Goal: Check status: Check status

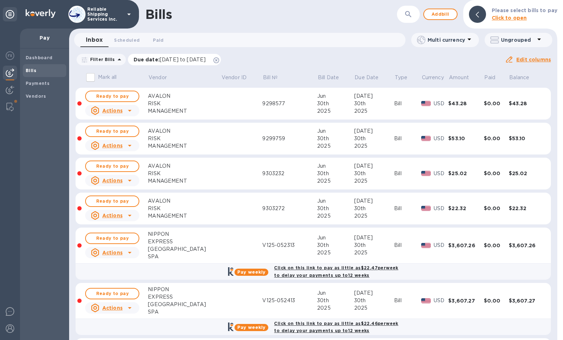
click at [219, 60] on icon at bounding box center [216, 60] width 6 height 6
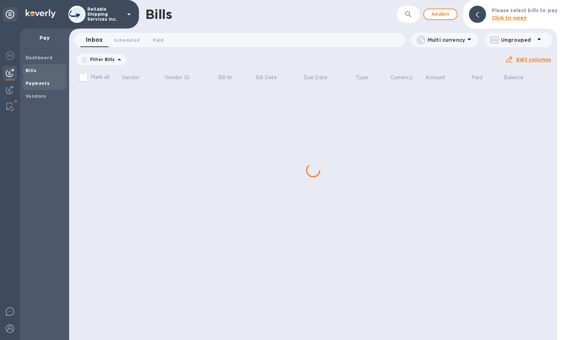
click at [38, 86] on b "Payments" at bounding box center [38, 83] width 24 height 5
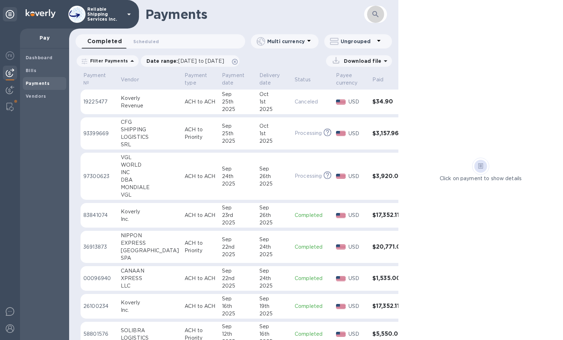
click at [378, 16] on icon "button" at bounding box center [375, 14] width 9 height 9
click at [238, 62] on icon at bounding box center [235, 62] width 6 height 6
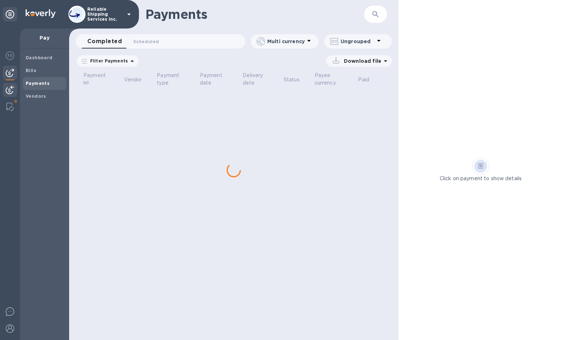
click at [9, 89] on img at bounding box center [10, 90] width 9 height 9
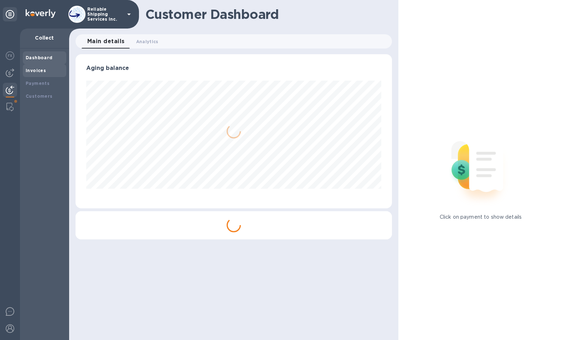
scroll to position [154, 316]
click at [30, 71] on b "Invoices" at bounding box center [36, 70] width 20 height 5
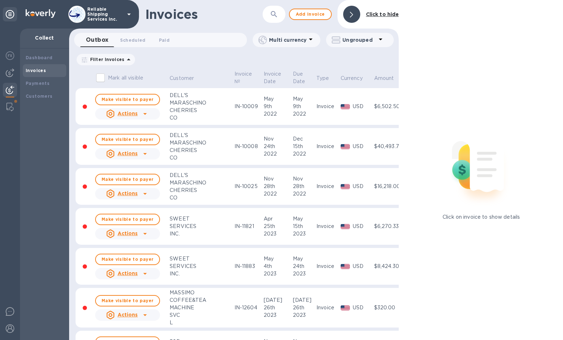
click at [272, 14] on icon "button" at bounding box center [274, 14] width 9 height 9
type input "18201"
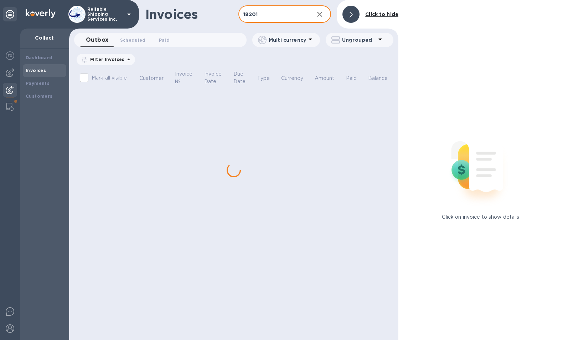
checkbox input "true"
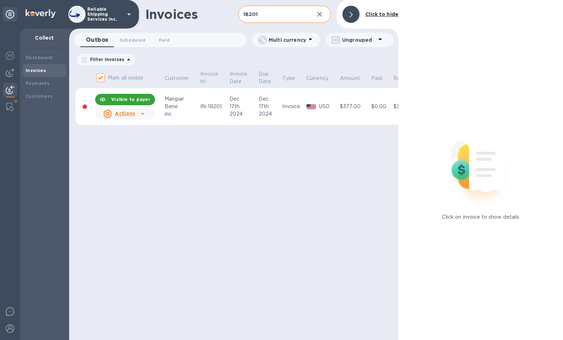
click at [272, 106] on div "17th" at bounding box center [270, 106] width 22 height 7
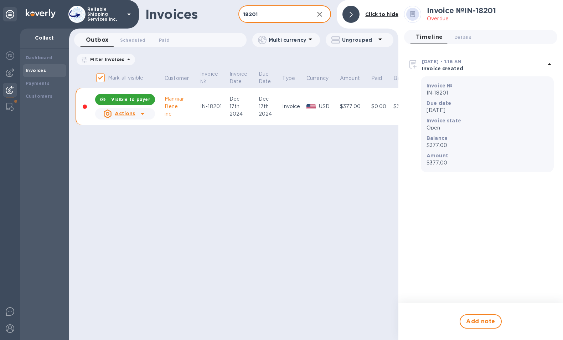
drag, startPoint x: 274, startPoint y: 14, endPoint x: 235, endPoint y: 14, distance: 39.2
click at [235, 14] on div "Invoices 18201 ​ Add invoice Click to hide" at bounding box center [233, 14] width 329 height 29
type input "mangiar"
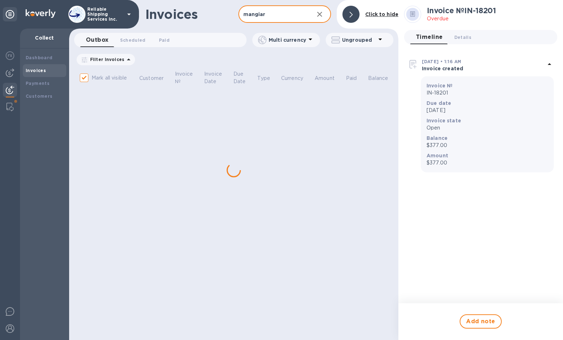
checkbox input "false"
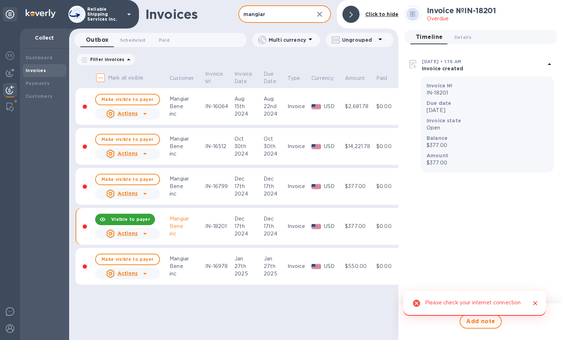
type input "mangiar"
click at [214, 227] on div "IN-18201" at bounding box center [218, 225] width 27 height 7
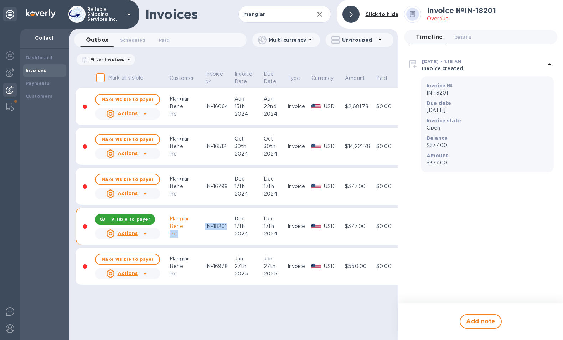
drag, startPoint x: 200, startPoint y: 229, endPoint x: 225, endPoint y: 230, distance: 25.7
click at [225, 230] on tr "Visible to payer Actions Mangiar Bene inc IN-18201 Dec 17th 2024 Dec 17th 2024 …" at bounding box center [258, 226] width 365 height 37
click at [147, 177] on span "Make visible to payer" at bounding box center [128, 179] width 52 height 5
click at [126, 221] on b "Visible to payer" at bounding box center [130, 218] width 39 height 5
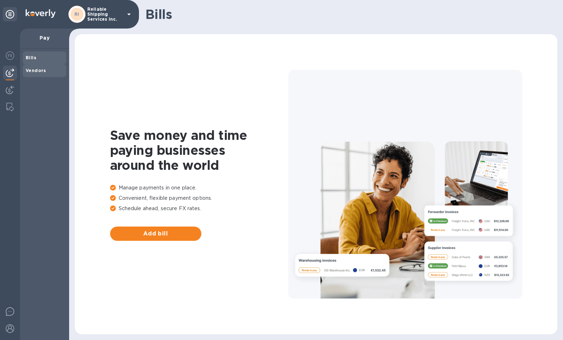
click at [34, 70] on b "Vendors" at bounding box center [36, 70] width 21 height 5
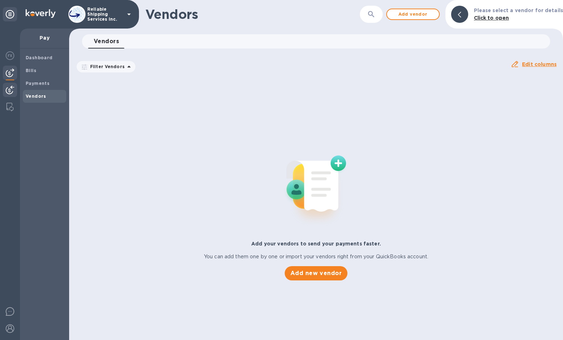
click at [4, 93] on div at bounding box center [10, 91] width 14 height 16
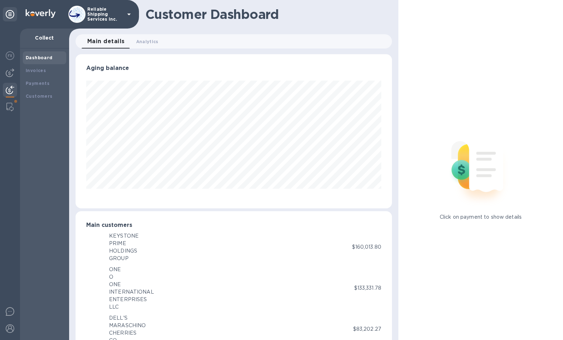
scroll to position [356180, 356021]
click at [41, 76] on div "Invoices" at bounding box center [44, 70] width 43 height 13
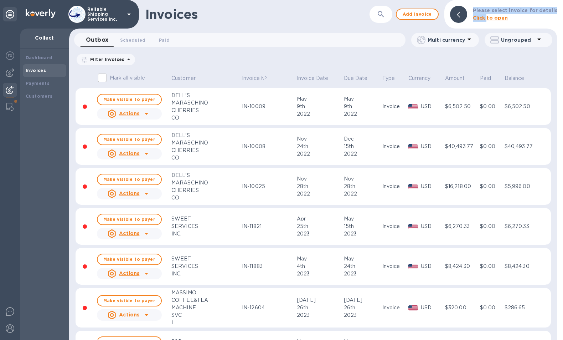
drag, startPoint x: 490, startPoint y: 17, endPoint x: 378, endPoint y: 17, distance: 111.9
click at [378, 18] on div "Invoices ​ Add invoice Please select invoice for details Click to open" at bounding box center [313, 14] width 488 height 29
click at [384, 12] on icon "button" at bounding box center [381, 14] width 6 height 6
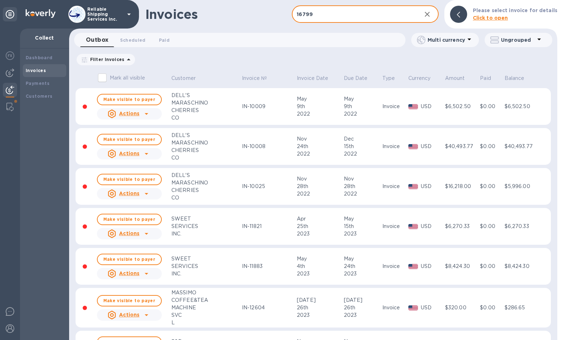
type input "16799"
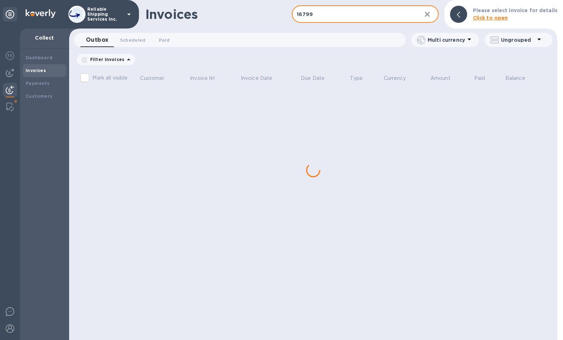
checkbox input "true"
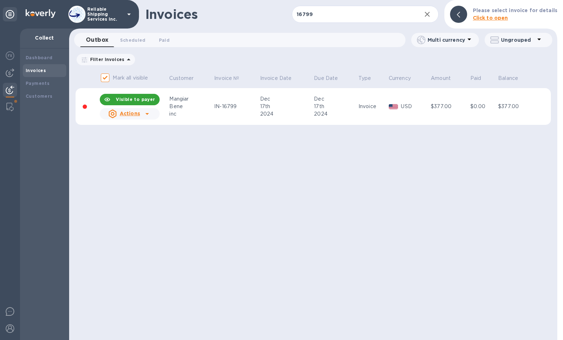
click at [170, 104] on div "Bene" at bounding box center [190, 106] width 43 height 7
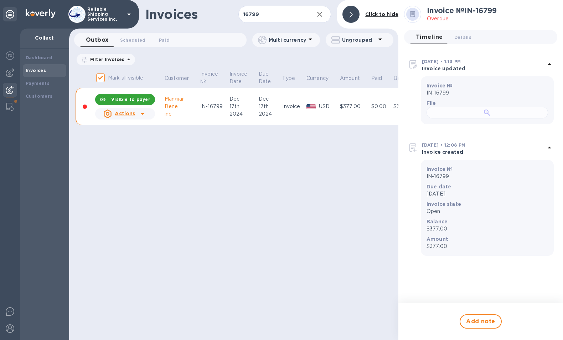
click at [507, 118] on div at bounding box center [488, 113] width 122 height 12
click at [135, 114] on div "Actions" at bounding box center [119, 113] width 35 height 11
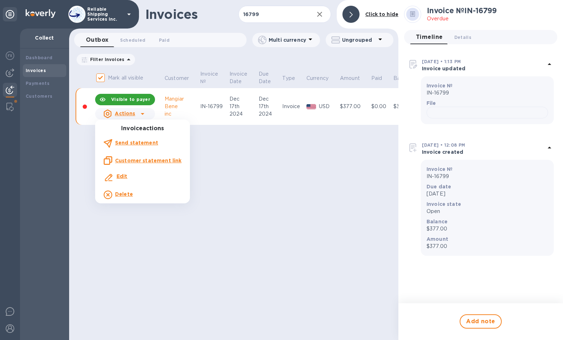
click at [132, 98] on div at bounding box center [281, 170] width 563 height 340
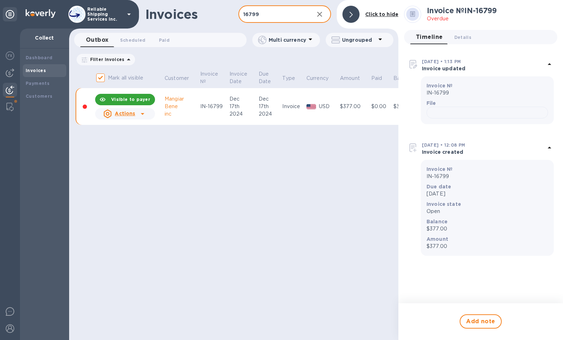
drag, startPoint x: 265, startPoint y: 14, endPoint x: 205, endPoint y: 10, distance: 59.6
click at [205, 10] on div "Invoices 16799 ​ Add invoice Click to hide" at bounding box center [233, 14] width 329 height 29
type input "18201"
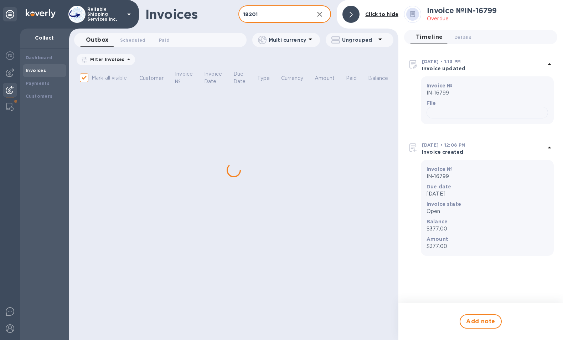
checkbox input "false"
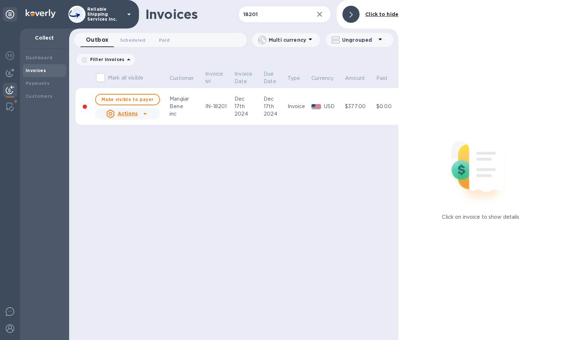
click at [204, 106] on td "IN-18201" at bounding box center [218, 106] width 29 height 37
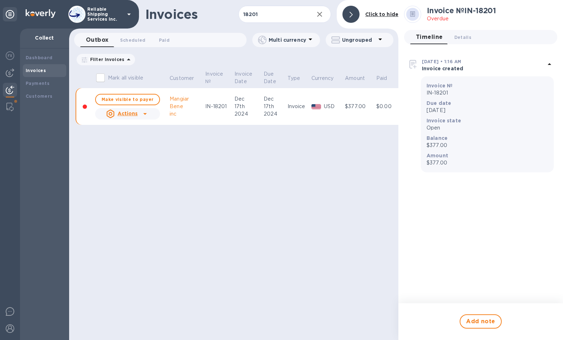
click at [124, 113] on u "Actions" at bounding box center [128, 113] width 20 height 6
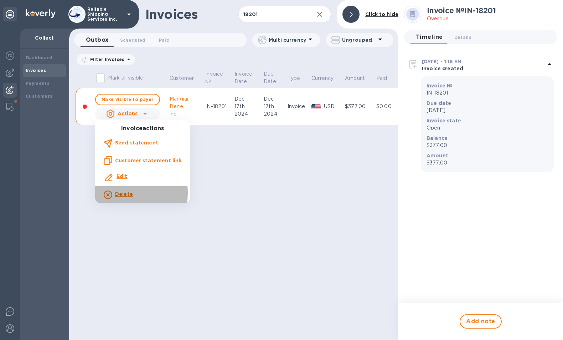
click at [121, 193] on b "Delete" at bounding box center [124, 194] width 18 height 6
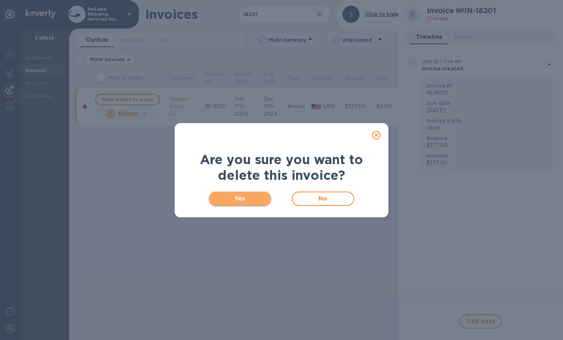
click at [244, 198] on span "Yes" at bounding box center [240, 198] width 51 height 9
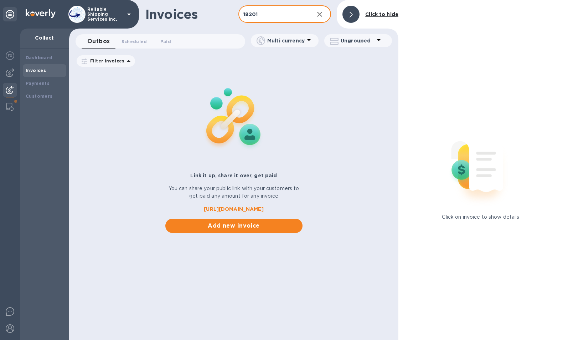
drag, startPoint x: 264, startPoint y: 14, endPoint x: 208, endPoint y: 15, distance: 55.6
click at [208, 15] on div "Invoices 18201 ​ Add invoice Click to hide" at bounding box center [233, 14] width 329 height 29
type input "16799"
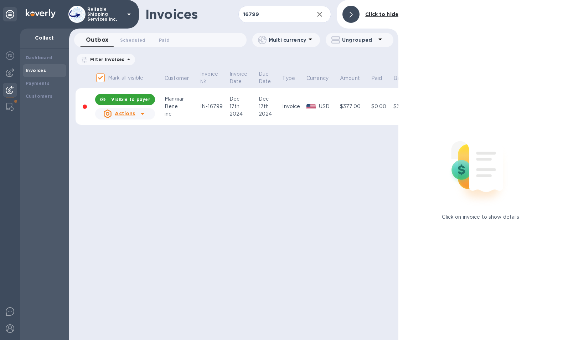
click at [207, 100] on td "IN-16799" at bounding box center [213, 106] width 29 height 37
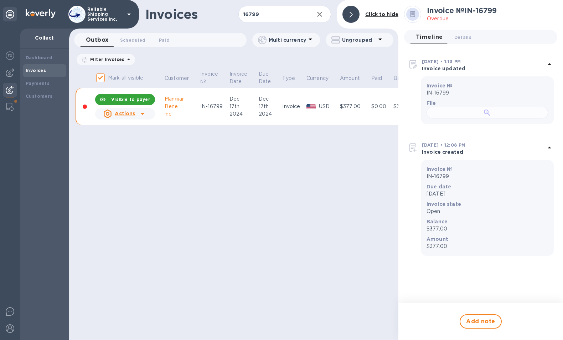
click at [518, 118] on div at bounding box center [488, 113] width 122 height 12
click at [136, 100] on b "Visible to payer" at bounding box center [130, 99] width 39 height 5
checkbox input "false"
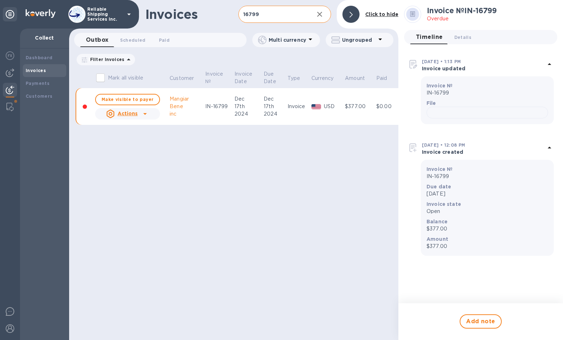
click at [281, 14] on input "16799" at bounding box center [273, 14] width 70 height 17
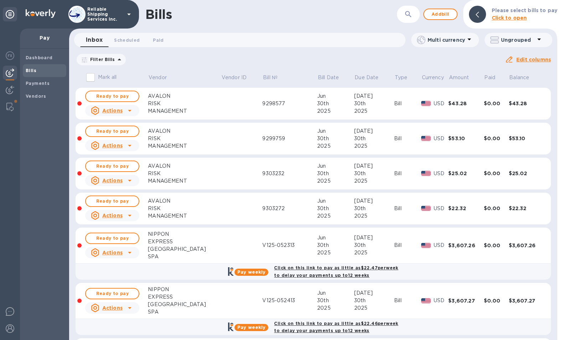
click at [0, 0] on icon at bounding box center [0, 0] width 0 height 0
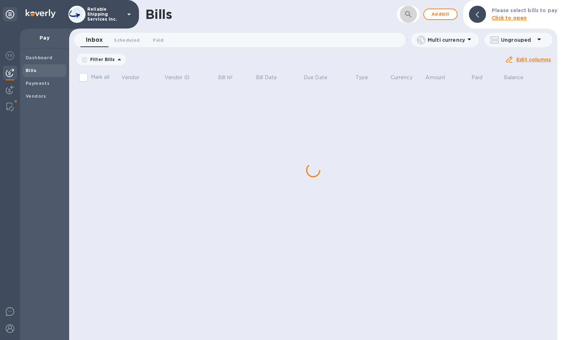
click at [408, 14] on icon "button" at bounding box center [408, 14] width 9 height 9
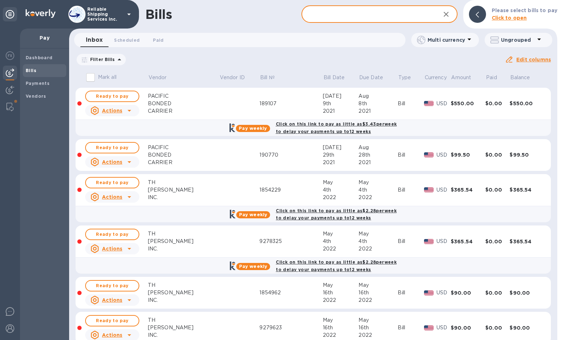
click at [334, 12] on input "text" at bounding box center [367, 14] width 133 height 17
paste input "17971"
type input "17971"
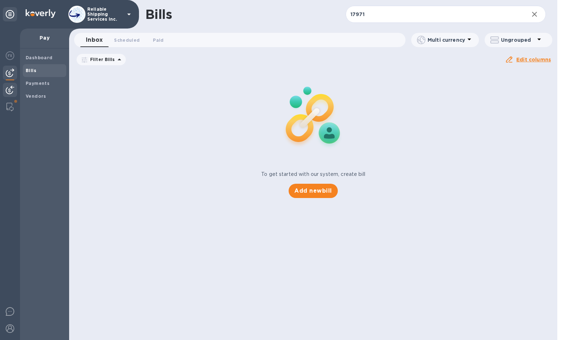
click at [9, 90] on img at bounding box center [10, 90] width 9 height 9
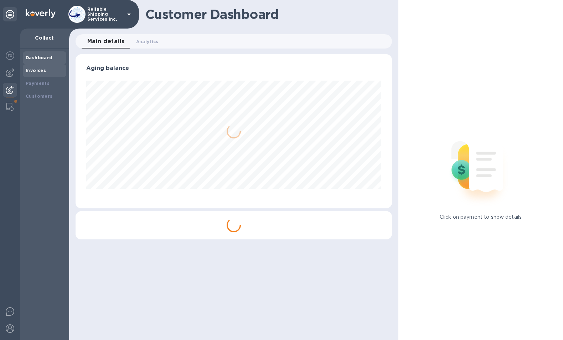
scroll to position [154, 316]
click at [38, 72] on b "Invoices" at bounding box center [36, 70] width 20 height 5
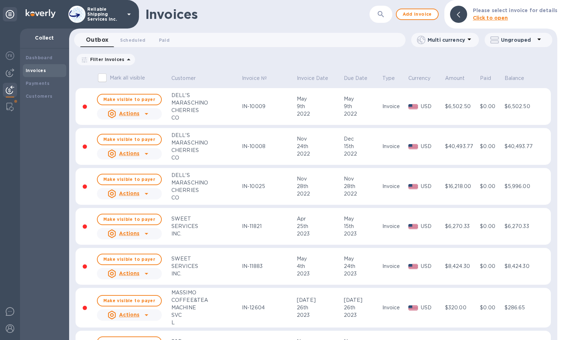
click at [490, 14] on p "Please select invoice for details" at bounding box center [515, 10] width 84 height 7
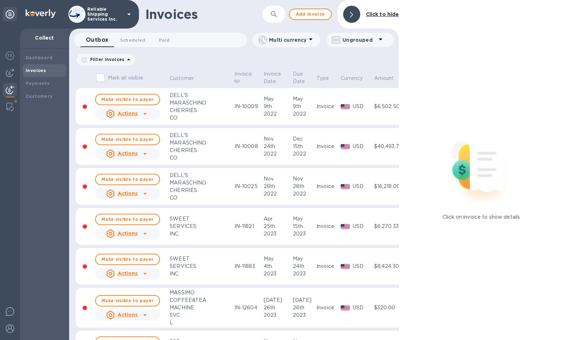
click at [263, 13] on div "​" at bounding box center [274, 14] width 23 height 17
click at [273, 12] on icon "button" at bounding box center [274, 14] width 9 height 9
paste input "17971"
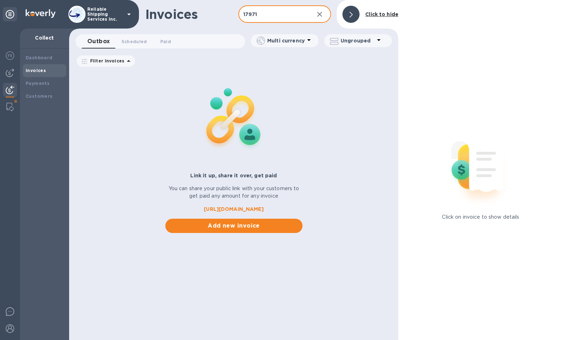
drag, startPoint x: 268, startPoint y: 15, endPoint x: 237, endPoint y: 18, distance: 31.8
click at [237, 18] on div "Invoices 17971 ​ Add invoice Click to hide" at bounding box center [233, 14] width 329 height 29
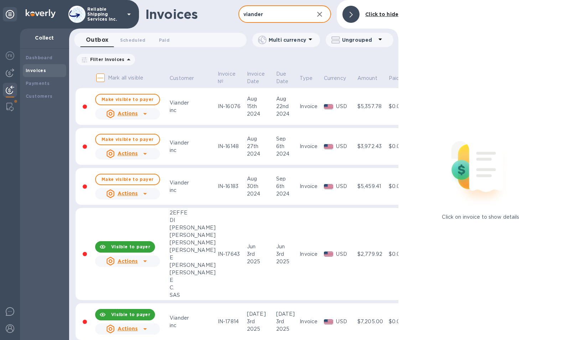
type input "viander"
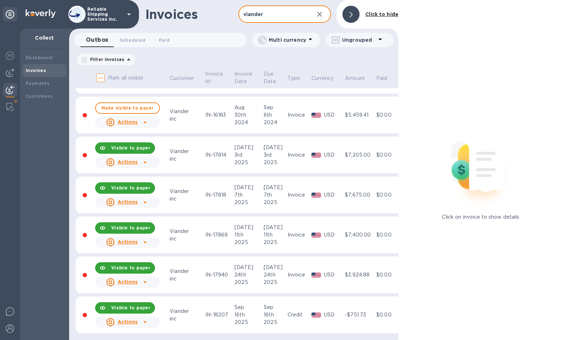
scroll to position [79, 0]
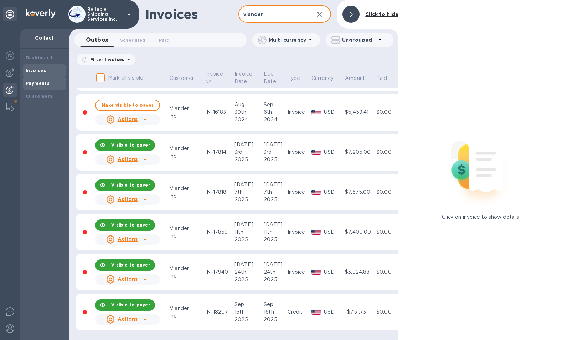
click at [33, 82] on b "Payments" at bounding box center [38, 83] width 24 height 5
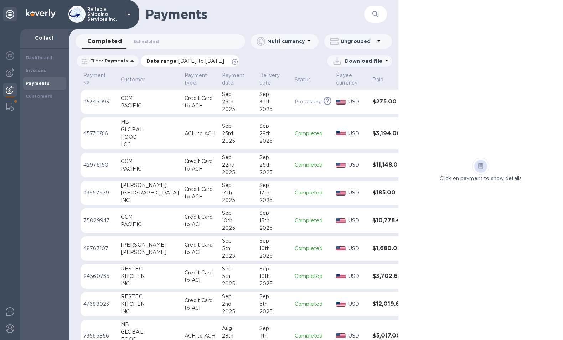
click at [238, 61] on icon at bounding box center [235, 62] width 6 height 6
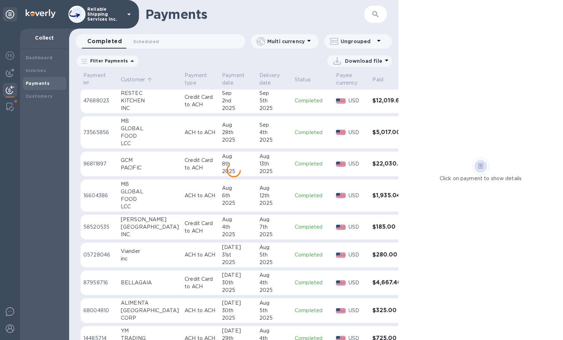
scroll to position [189, 0]
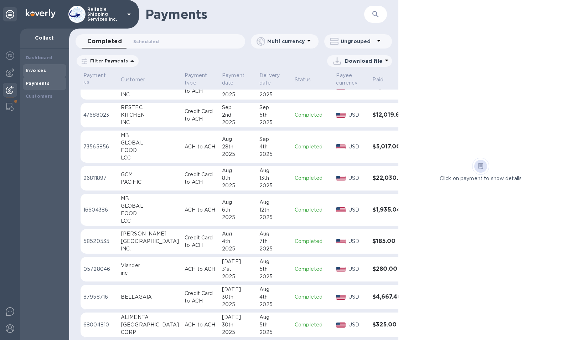
click at [30, 69] on b "Invoices" at bounding box center [36, 70] width 20 height 5
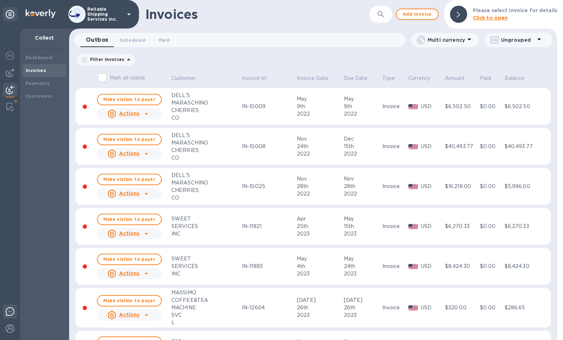
click at [11, 311] on img at bounding box center [10, 311] width 9 height 9
click at [383, 16] on icon "button" at bounding box center [381, 14] width 9 height 9
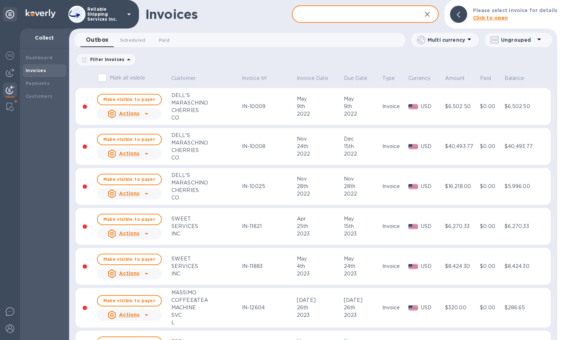
paste input "IN-17971"
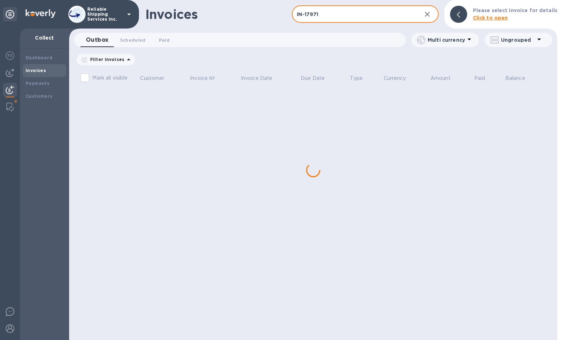
type input "IN-17971"
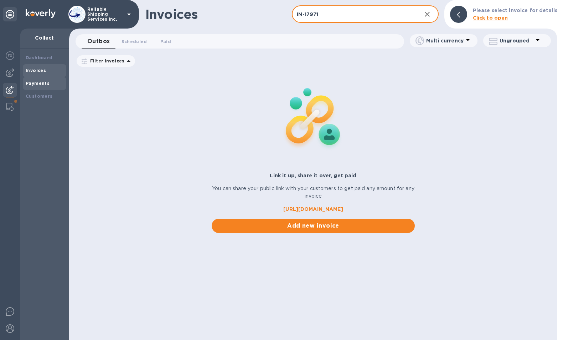
click at [37, 85] on b "Payments" at bounding box center [38, 83] width 24 height 5
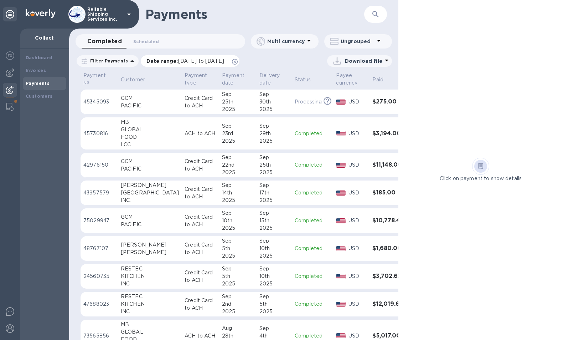
click at [238, 63] on icon at bounding box center [235, 62] width 6 height 6
click at [376, 14] on icon "button" at bounding box center [375, 14] width 9 height 9
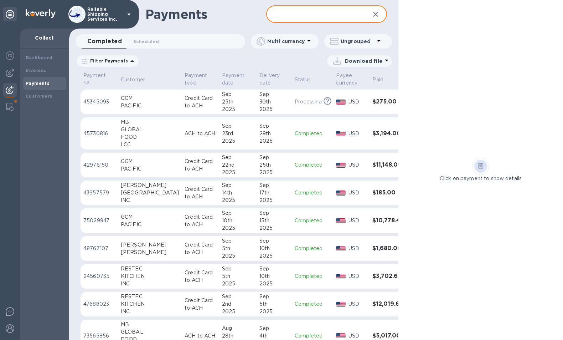
paste input "IN-17971"
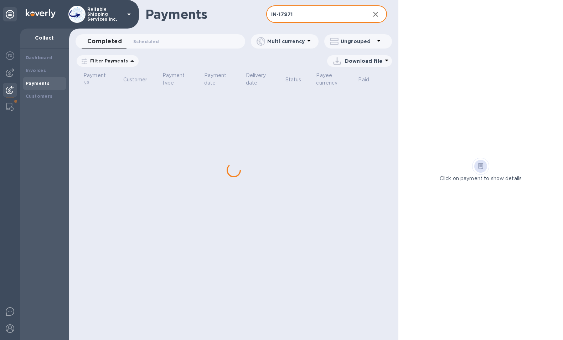
type input "IN-17971"
click at [9, 73] on img at bounding box center [10, 72] width 9 height 9
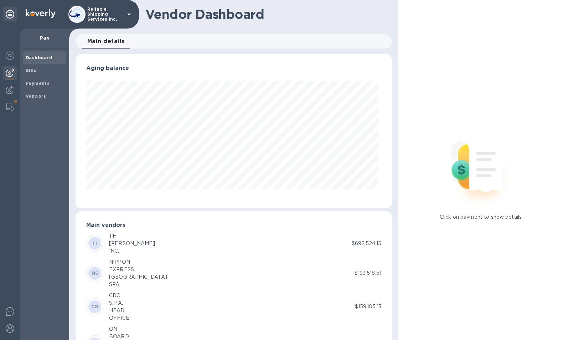
scroll to position [154, 314]
click at [30, 81] on b "Payments" at bounding box center [38, 83] width 24 height 5
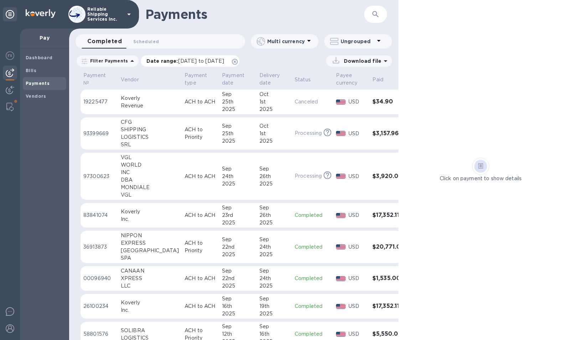
click at [238, 63] on icon at bounding box center [235, 62] width 6 height 6
click at [379, 18] on icon "button" at bounding box center [375, 14] width 9 height 9
click at [376, 11] on icon "button" at bounding box center [375, 14] width 9 height 9
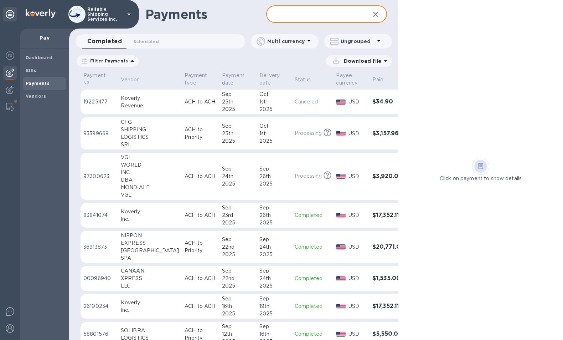
paste input "IN-17971"
type input "IN-17971"
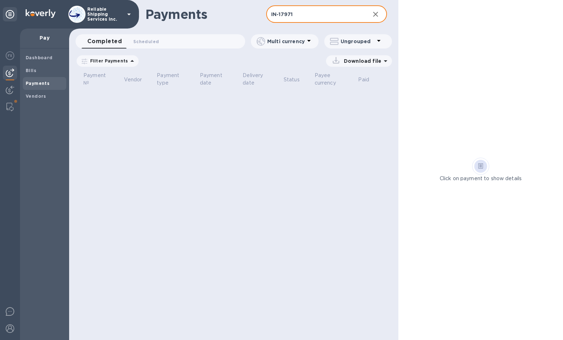
click at [119, 62] on p "Filter Payments" at bounding box center [107, 61] width 41 height 6
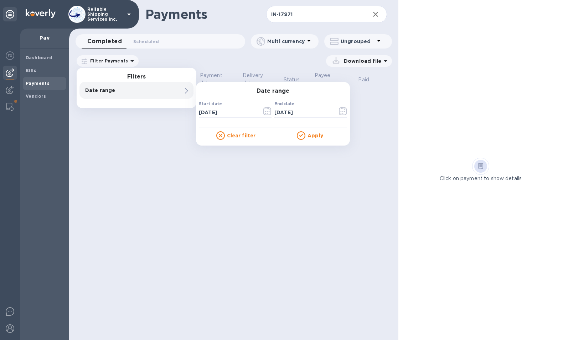
click at [107, 88] on p "Date range" at bounding box center [124, 90] width 78 height 7
click at [247, 137] on u "Clear filter" at bounding box center [241, 136] width 29 height 6
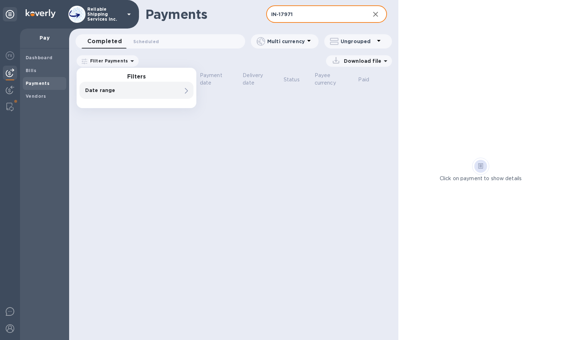
drag, startPoint x: 306, startPoint y: 15, endPoint x: 233, endPoint y: 15, distance: 73.8
click at [233, 15] on div "Payments IN-17971 ​" at bounding box center [233, 14] width 329 height 29
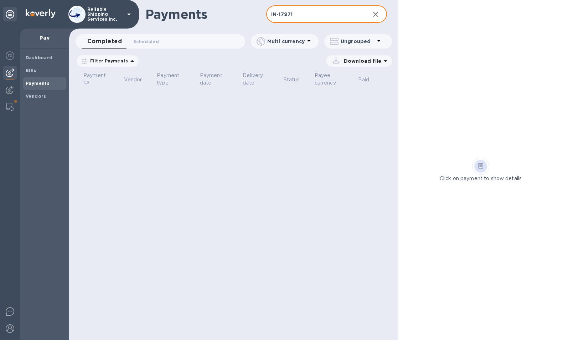
click at [123, 63] on p "Filter Payments" at bounding box center [107, 61] width 41 height 6
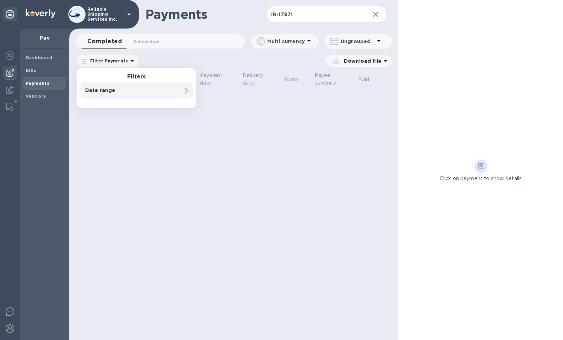
click at [112, 90] on p "Date range" at bounding box center [124, 90] width 78 height 7
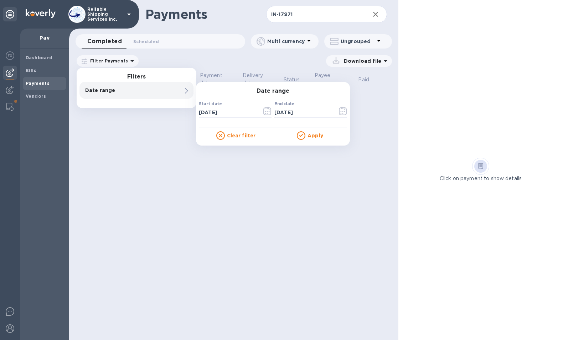
click at [221, 138] on icon at bounding box center [220, 135] width 9 height 9
click at [221, 134] on icon at bounding box center [220, 135] width 9 height 9
click at [238, 135] on u "Clear filter" at bounding box center [241, 136] width 29 height 6
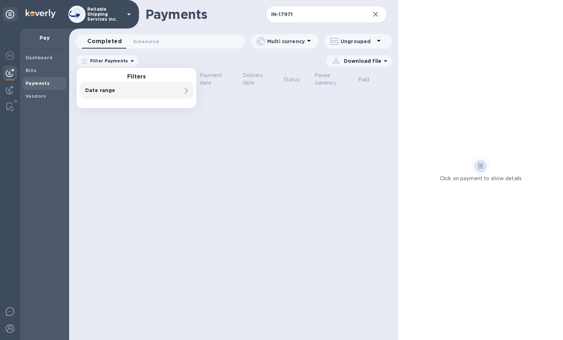
click at [35, 83] on b "Payments" at bounding box center [38, 83] width 24 height 5
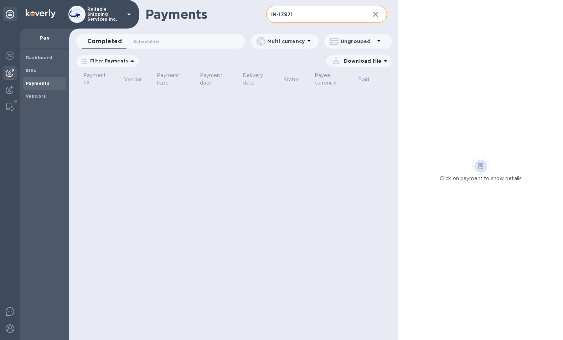
click at [379, 12] on icon "button" at bounding box center [375, 14] width 9 height 9
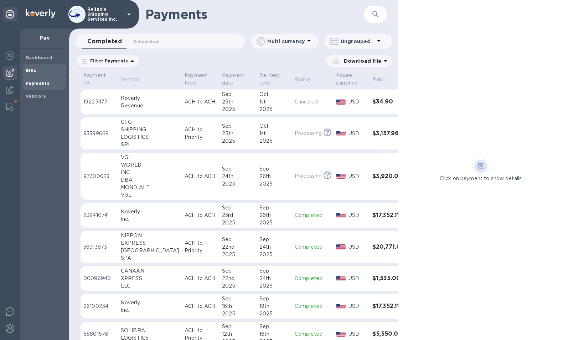
click at [47, 70] on span "Bills" at bounding box center [45, 70] width 38 height 7
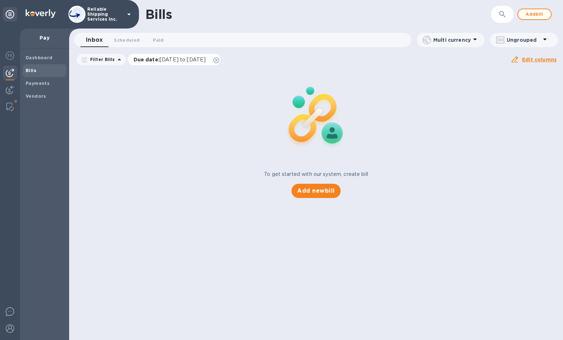
click at [219, 59] on icon at bounding box center [216, 60] width 6 height 6
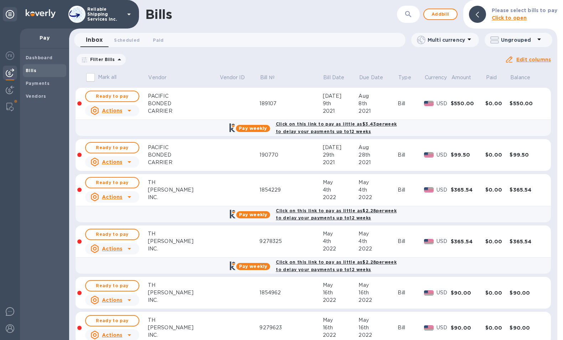
click at [413, 16] on icon "button" at bounding box center [408, 14] width 9 height 9
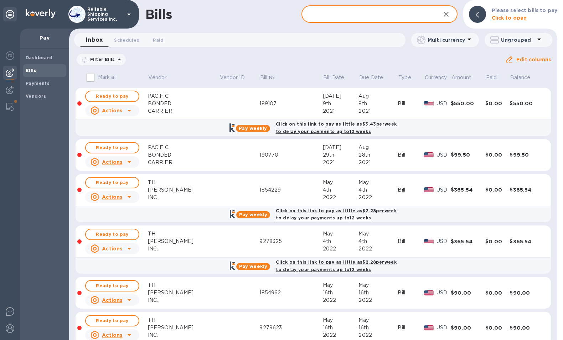
paste input "IN-17971"
type input "IN-17971"
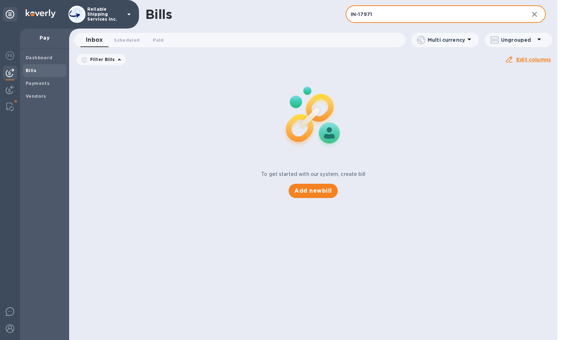
drag, startPoint x: 385, startPoint y: 17, endPoint x: 331, endPoint y: 16, distance: 53.8
click at [330, 16] on div "Bills IN-17971 ​ Add bill" at bounding box center [313, 14] width 488 height 29
